Goal: Task Accomplishment & Management: Complete application form

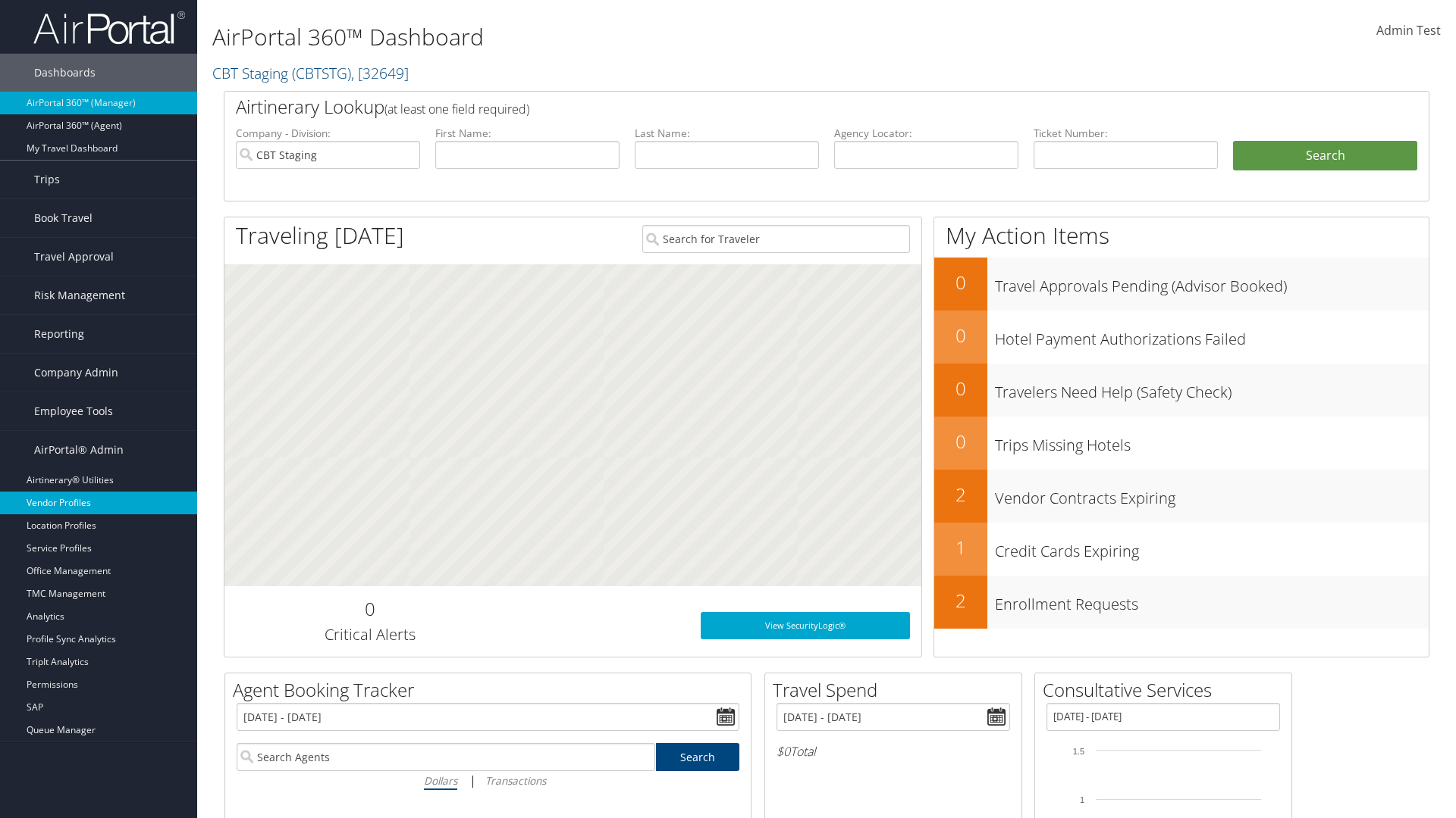
click at [99, 503] on link "Vendor Profiles" at bounding box center [98, 503] width 197 height 23
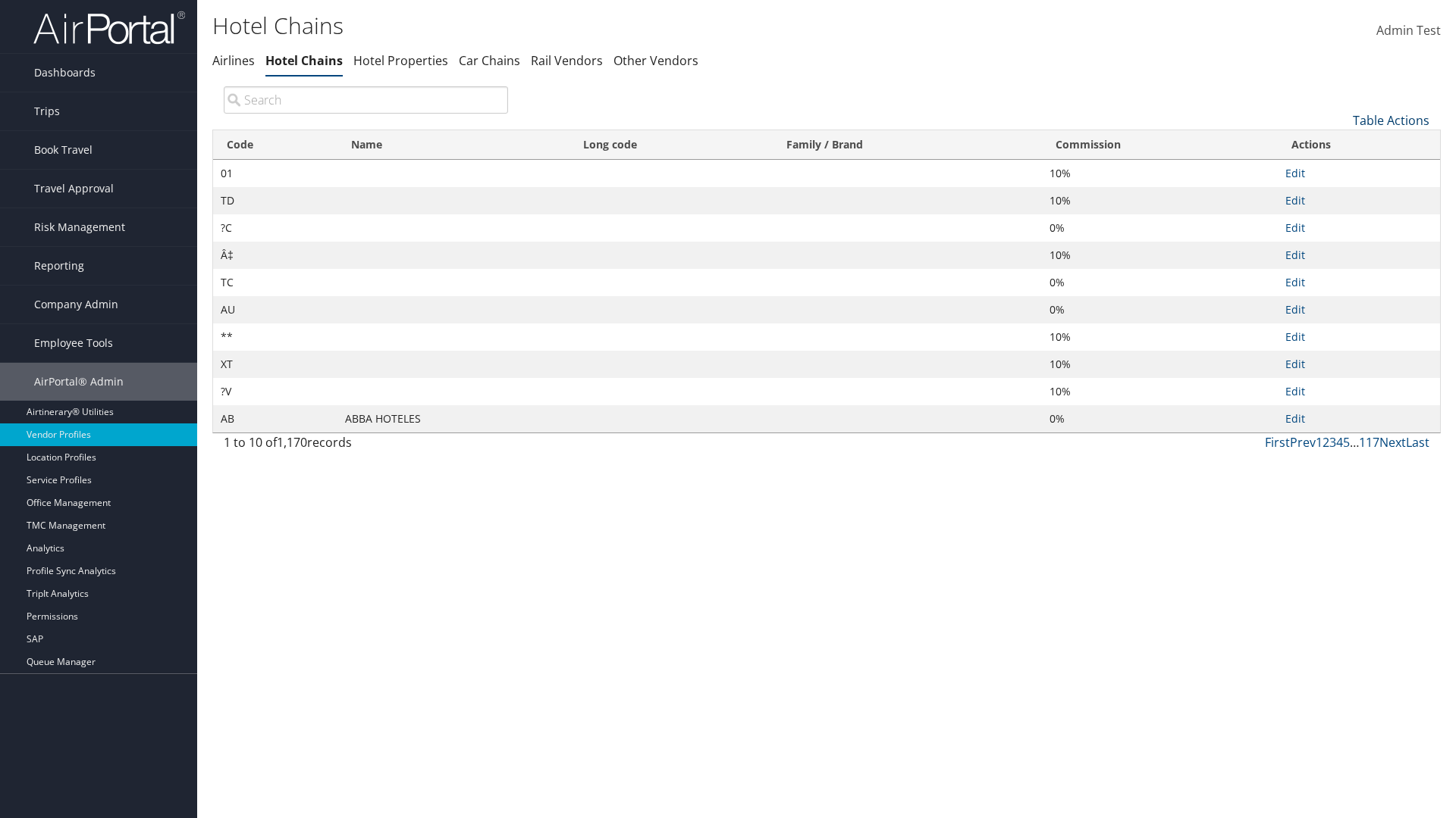
click at [1391, 120] on link "Table Actions" at bounding box center [1390, 121] width 76 height 17
click at [1339, 143] on link "New Record" at bounding box center [1340, 144] width 200 height 26
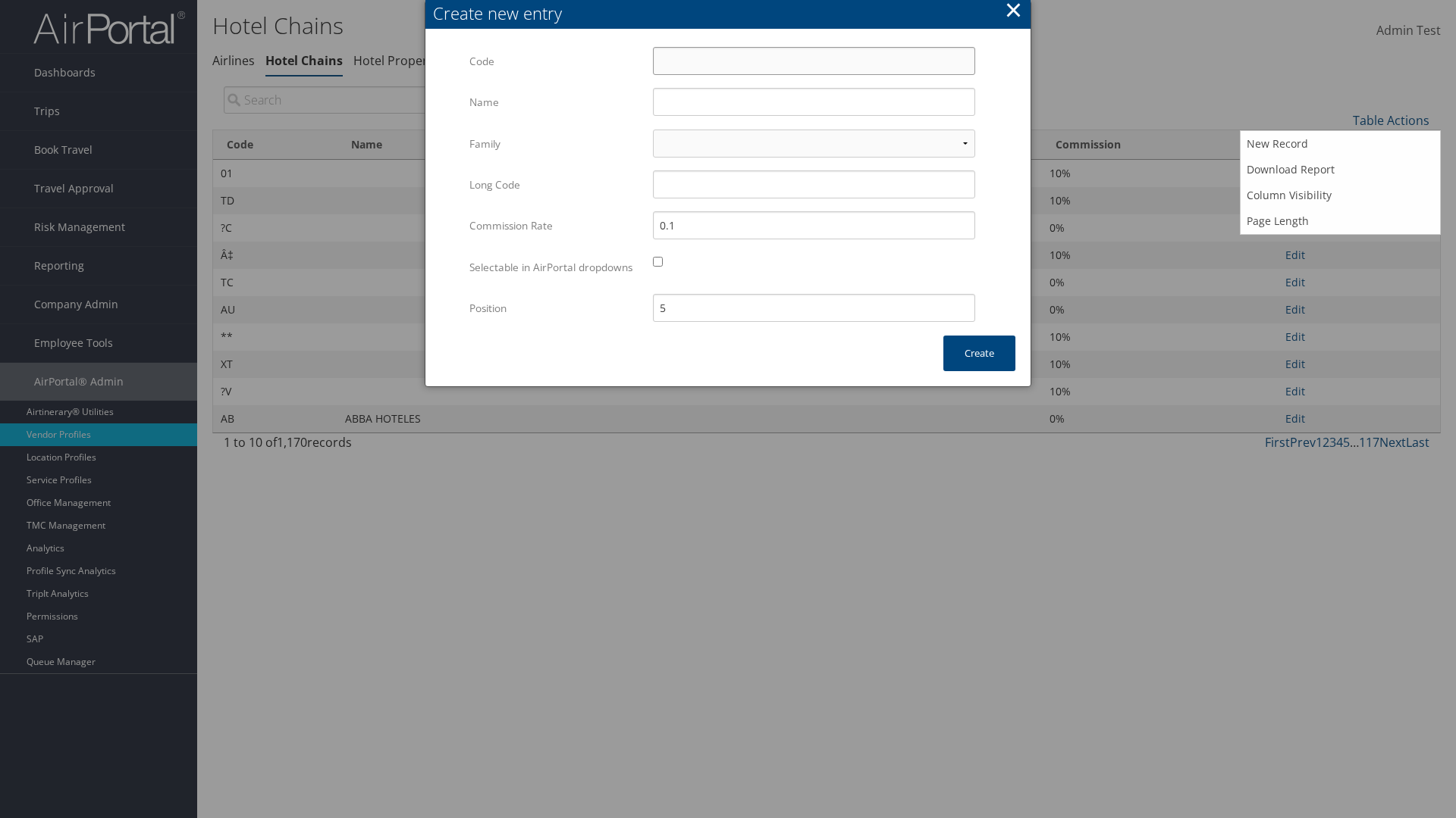
click at [814, 60] on input "Code" at bounding box center [814, 61] width 322 height 28
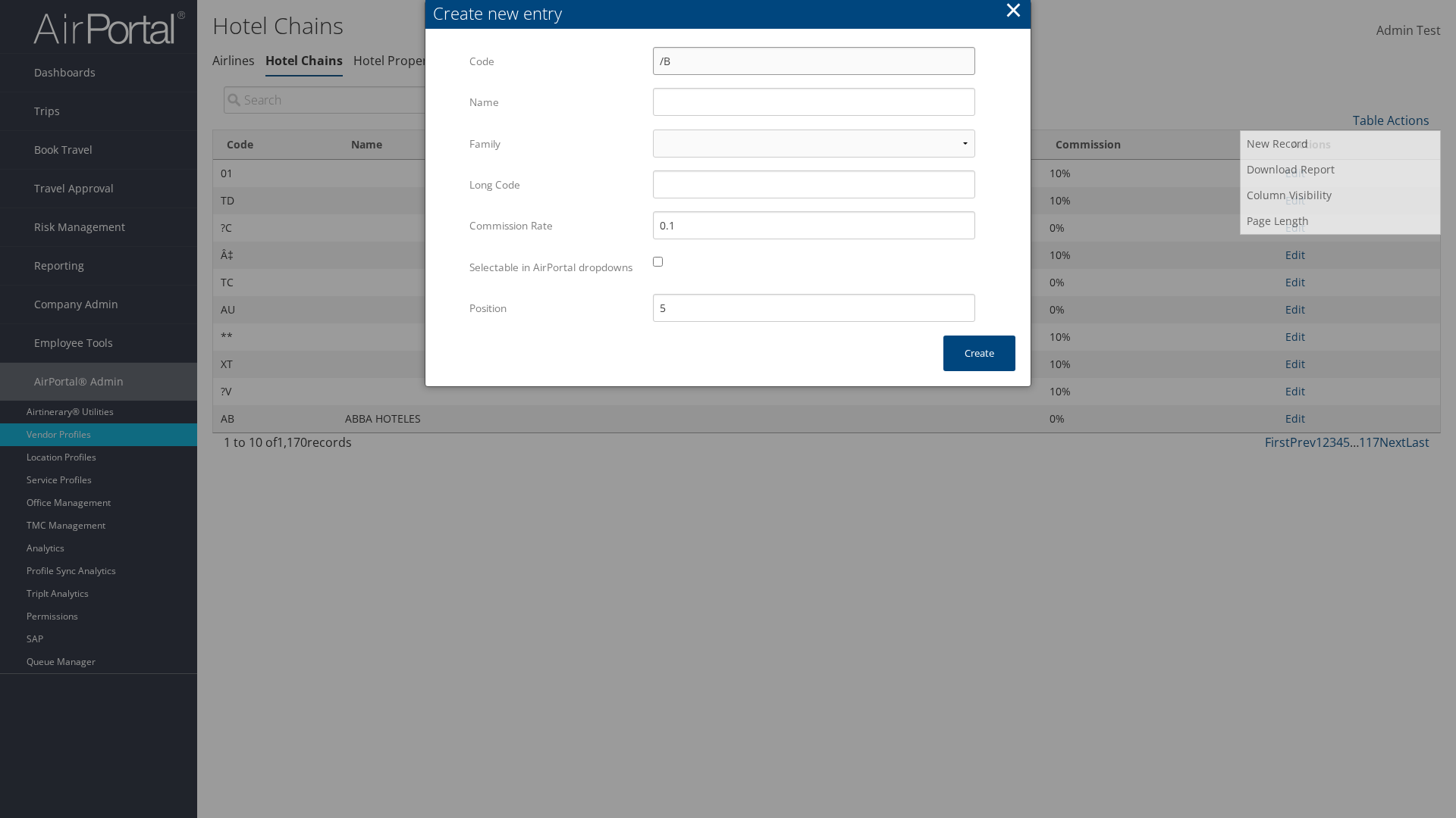
type input "/B"
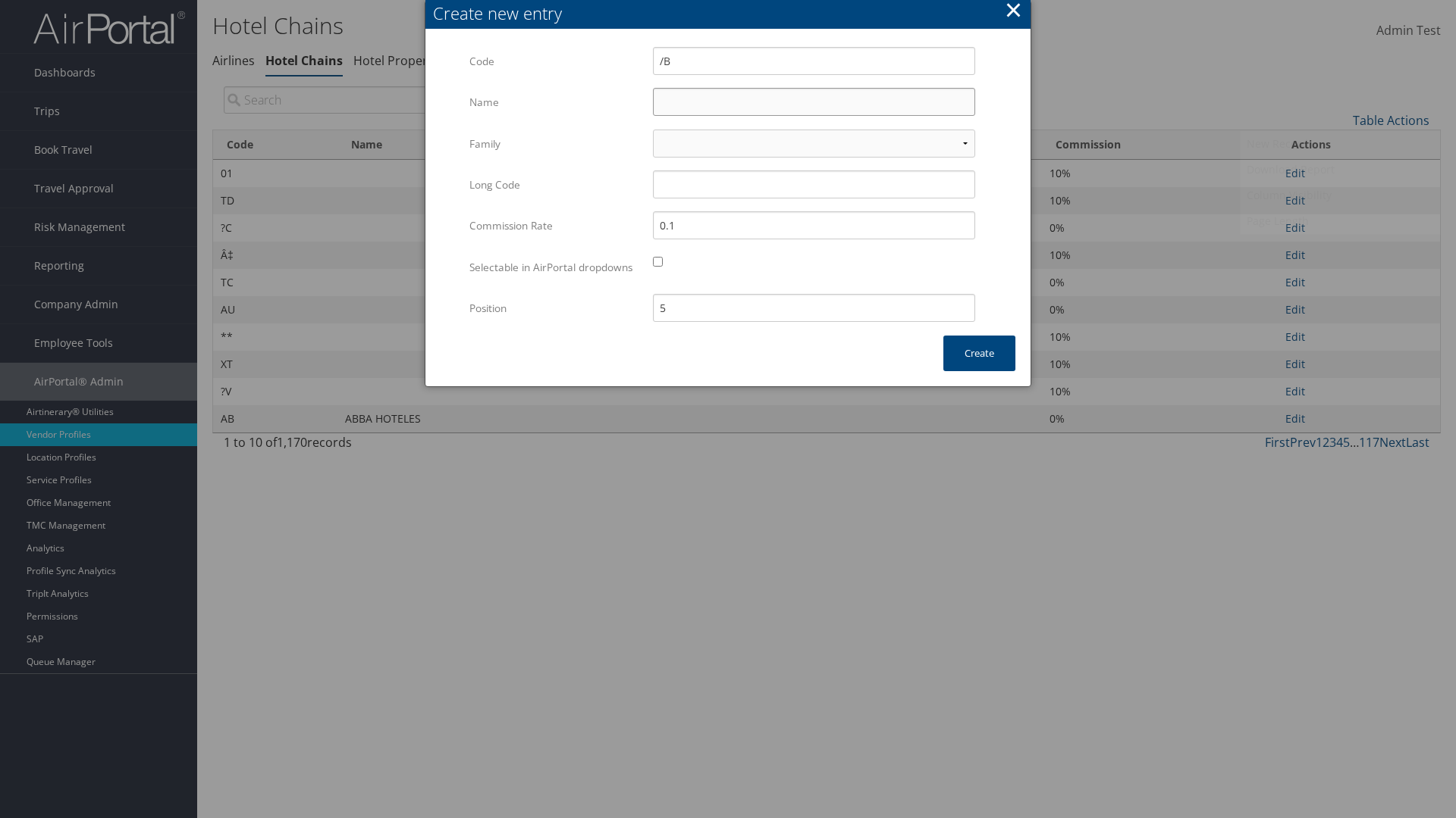
type input "Yotel"
click at [814, 102] on input "Yotel" at bounding box center [814, 102] width 322 height 28
type input "/B"
type input "Yotel"
click at [979, 368] on button "Create" at bounding box center [979, 354] width 72 height 36
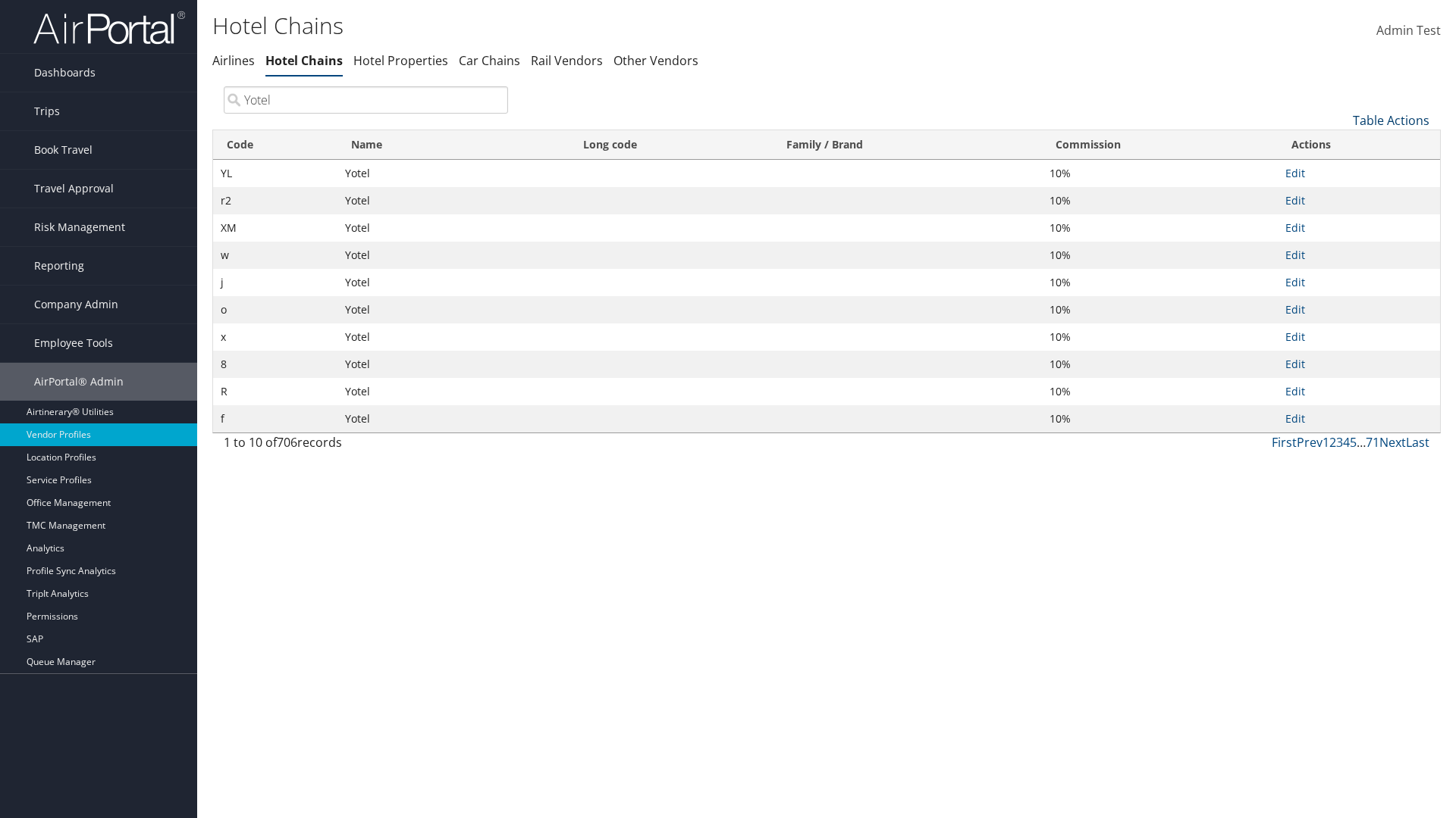
type input "Yotel"
click at [1391, 120] on link "Table Actions" at bounding box center [1390, 121] width 76 height 17
click at [1339, 195] on link "Column Visibility" at bounding box center [1340, 196] width 200 height 26
click at [1339, 144] on link "Code" at bounding box center [1340, 145] width 200 height 26
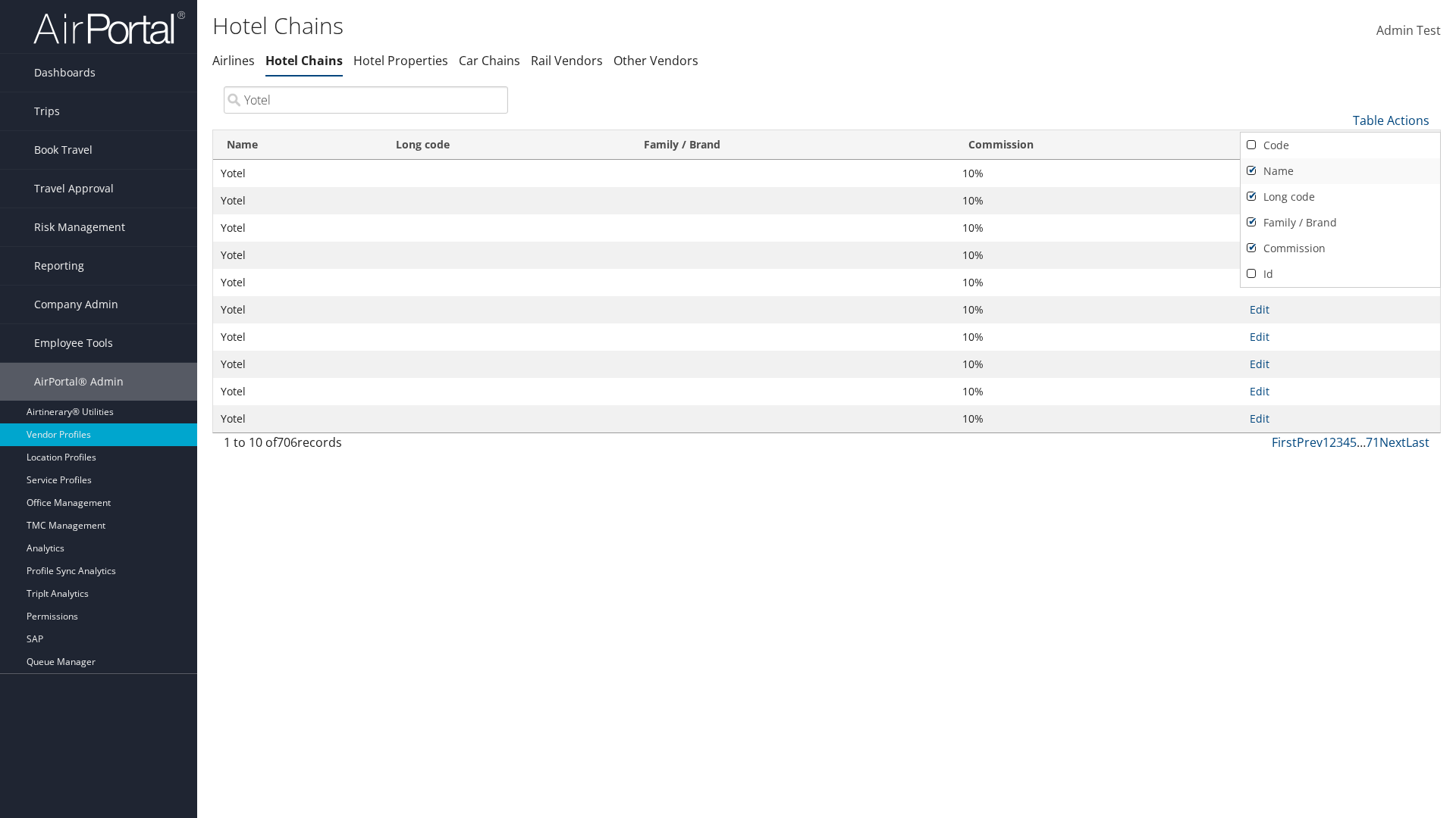
click at [1339, 171] on link "Name" at bounding box center [1340, 171] width 200 height 26
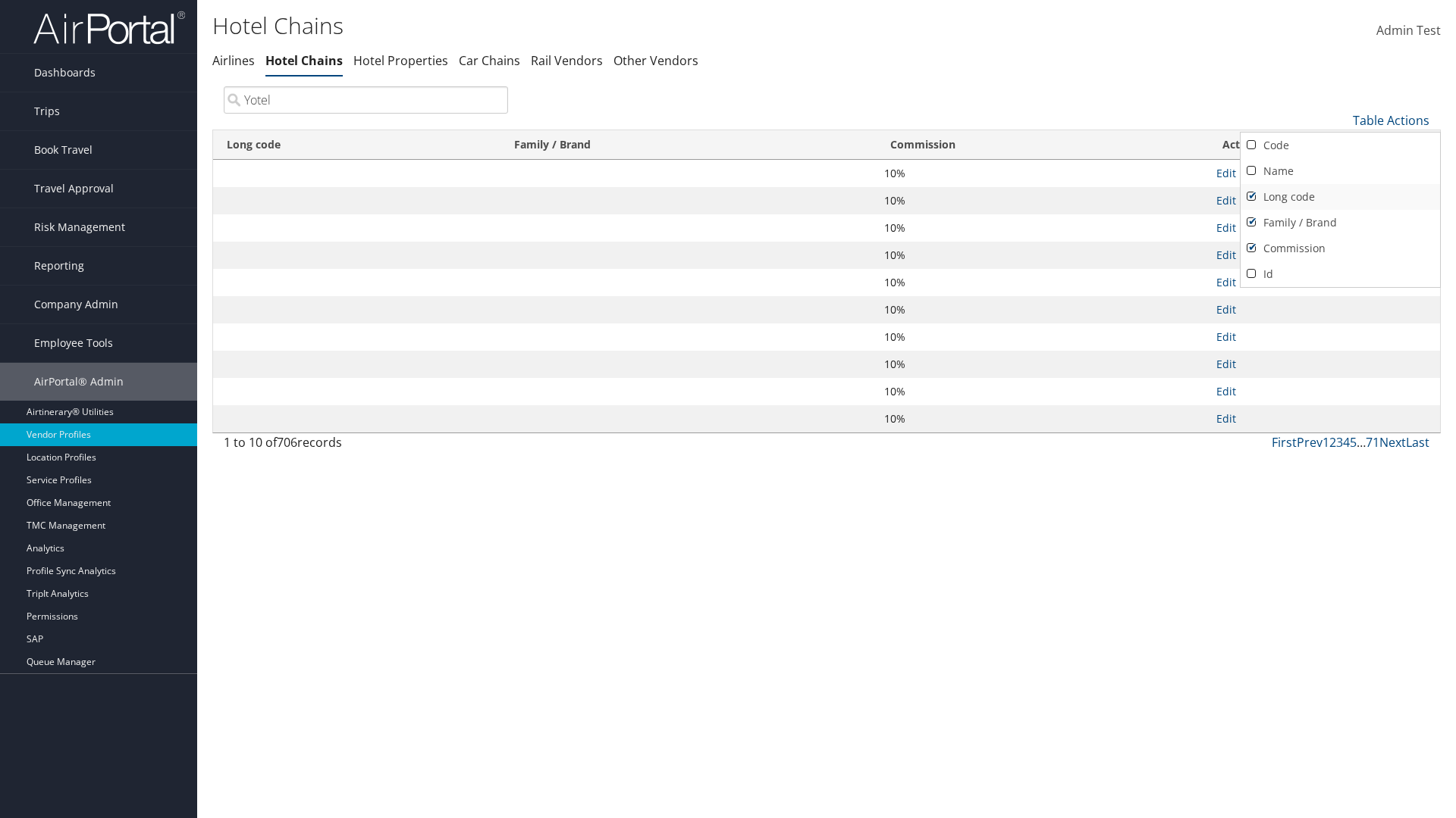
click at [1339, 197] on link "Long code" at bounding box center [1340, 197] width 200 height 26
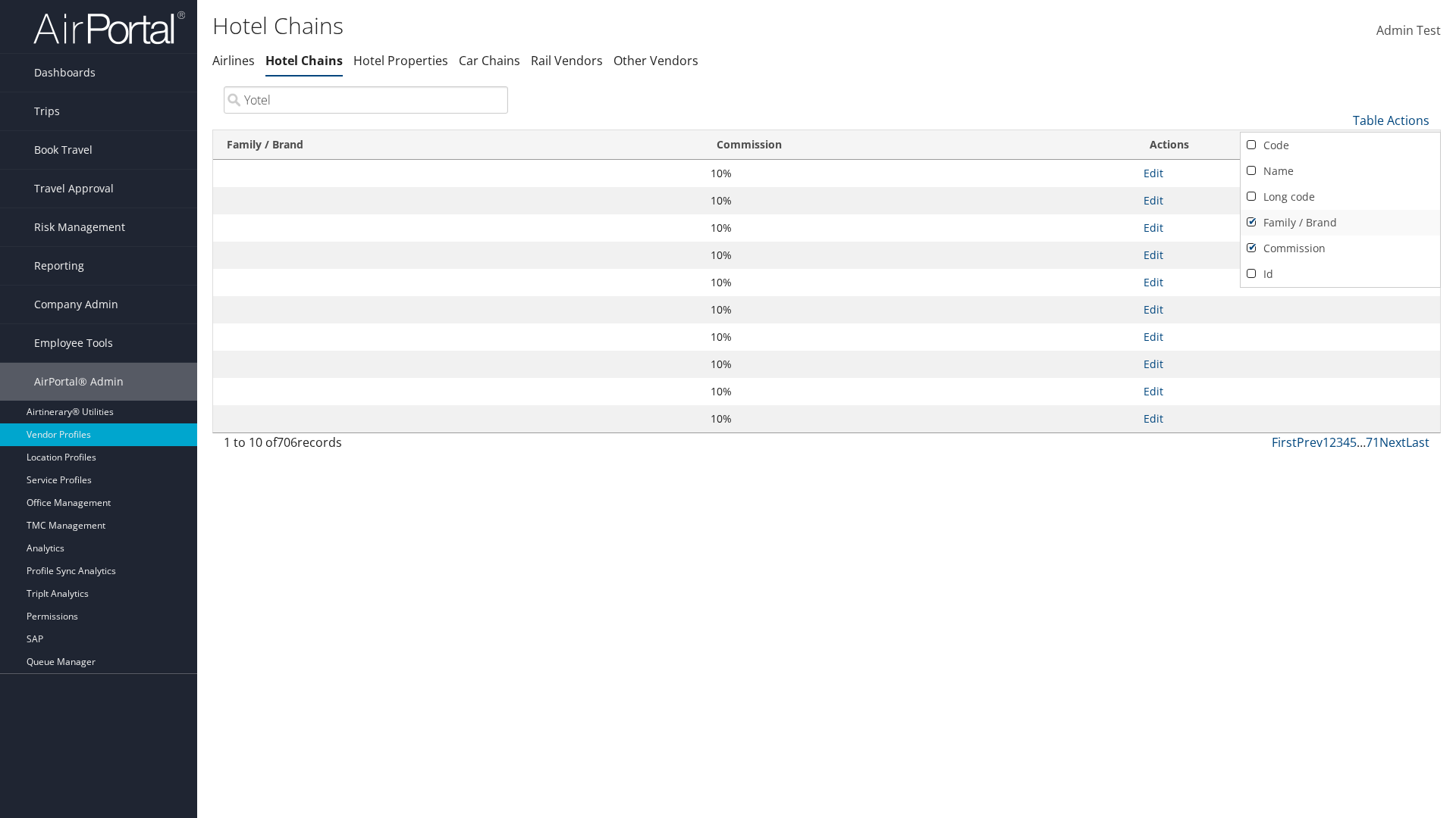
click at [1339, 222] on link "Family / Brand" at bounding box center [1340, 222] width 200 height 26
click at [1339, 248] on link "Commission" at bounding box center [1340, 249] width 200 height 26
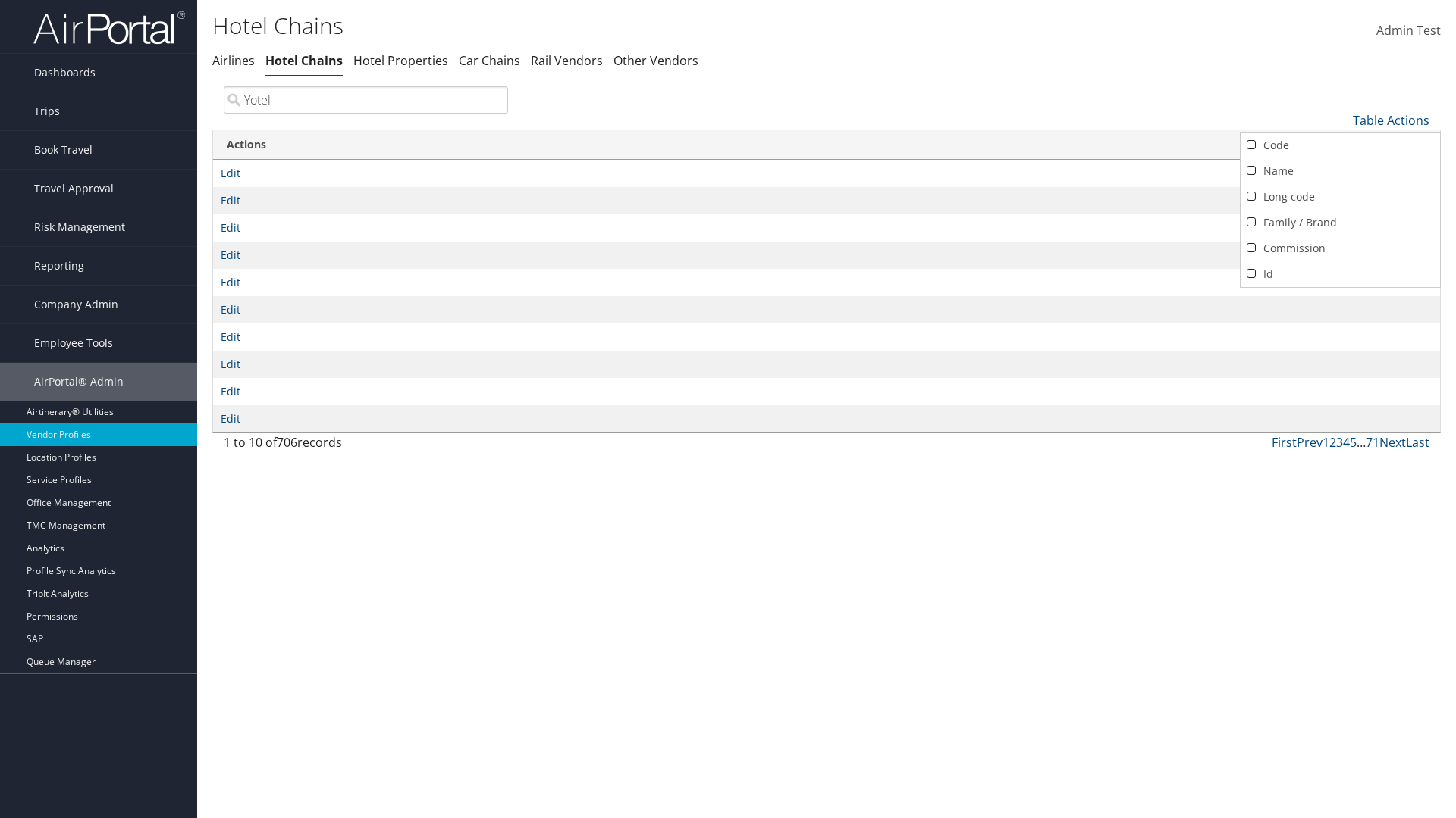
click at [728, 409] on div at bounding box center [728, 409] width 1456 height 818
